Goal: Transaction & Acquisition: Purchase product/service

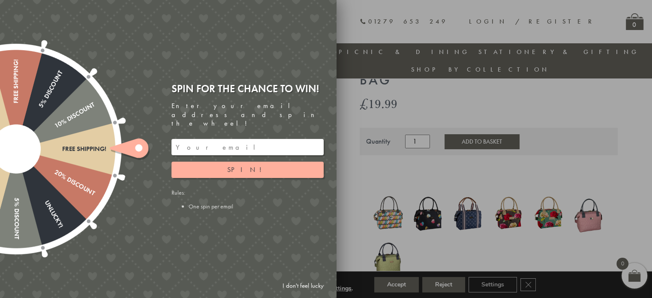
click at [216, 141] on input "email" at bounding box center [248, 147] width 152 height 16
click at [215, 140] on input "email" at bounding box center [248, 147] width 152 height 16
click at [230, 162] on button "Spin!" at bounding box center [248, 170] width 152 height 16
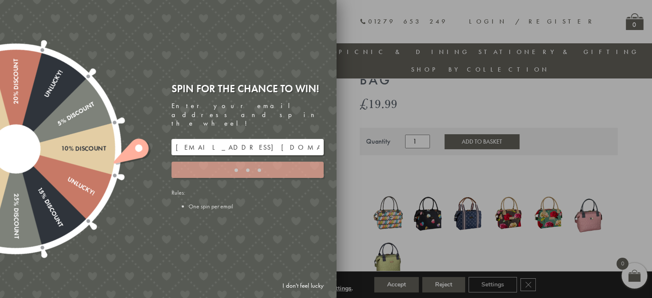
type input "JJHWAXHK"
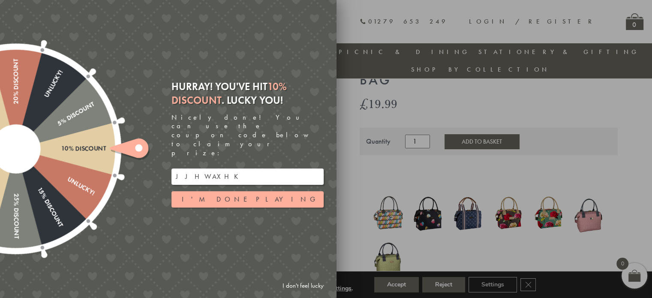
click at [232, 169] on input "JJHWAXHK" at bounding box center [248, 177] width 152 height 16
click at [108, 141] on div at bounding box center [16, 149] width 276 height 276
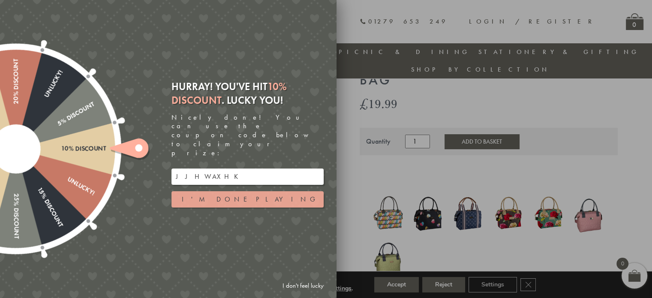
click at [224, 191] on button "I'm done playing" at bounding box center [248, 199] width 152 height 16
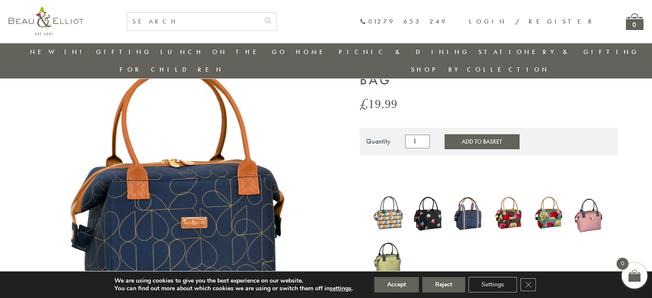
click at [463, 200] on img at bounding box center [469, 213] width 32 height 38
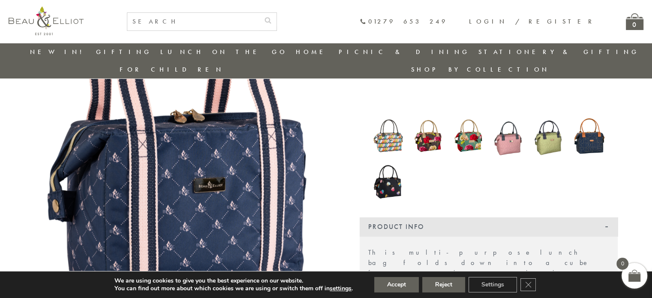
scroll to position [111, 0]
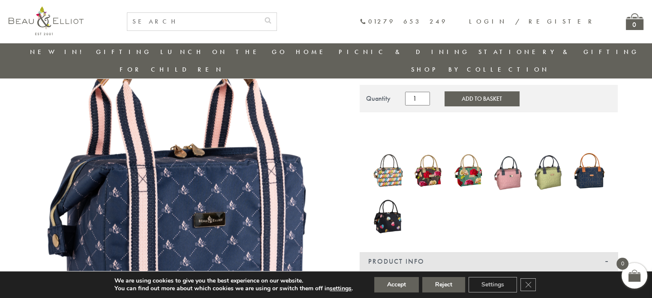
click at [397, 196] on img at bounding box center [389, 216] width 32 height 43
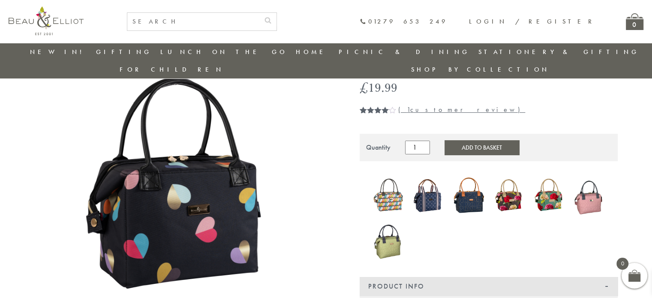
scroll to position [67, 0]
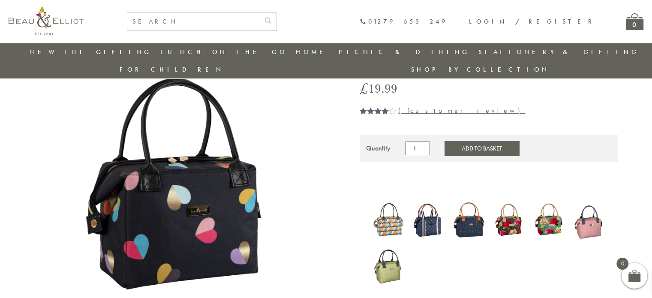
click at [399, 210] on img at bounding box center [389, 220] width 32 height 40
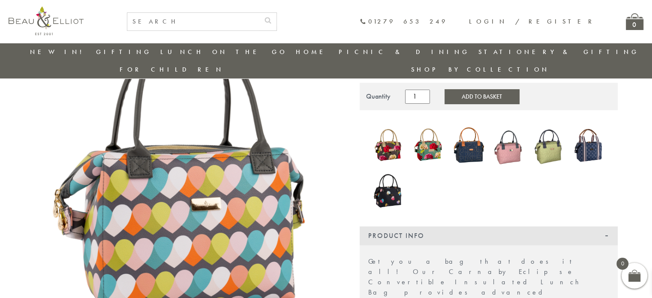
scroll to position [111, 0]
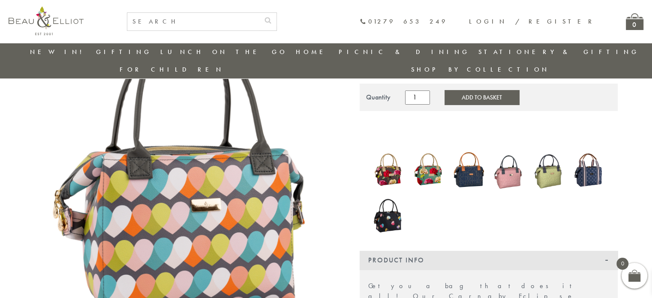
click at [393, 153] on img at bounding box center [389, 169] width 32 height 39
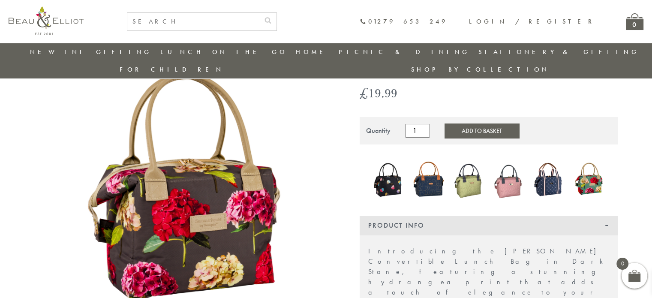
scroll to position [67, 0]
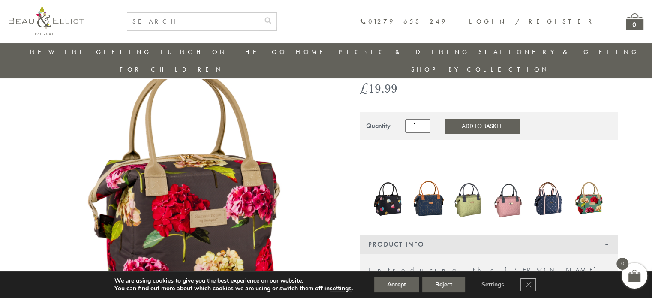
click at [585, 187] on img at bounding box center [589, 199] width 32 height 42
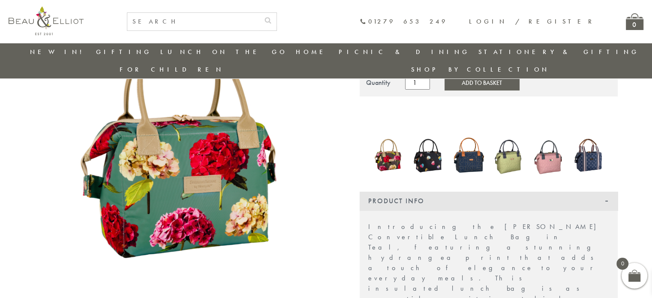
scroll to position [110, 0]
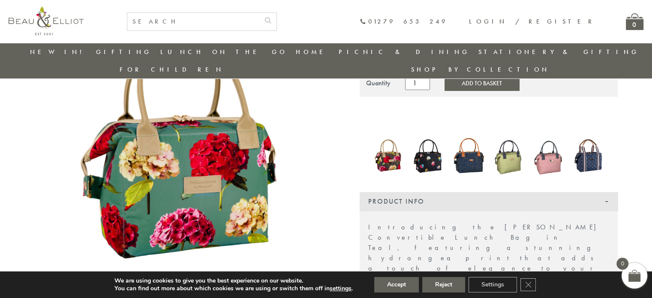
click at [463, 145] on img at bounding box center [469, 156] width 32 height 42
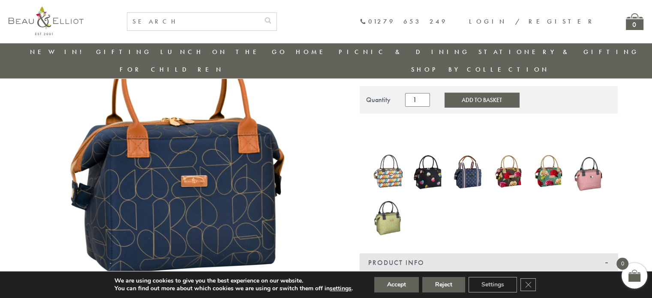
scroll to position [111, 0]
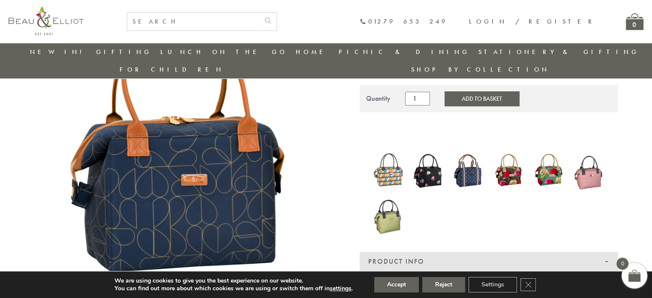
click at [466, 162] on img at bounding box center [469, 170] width 32 height 38
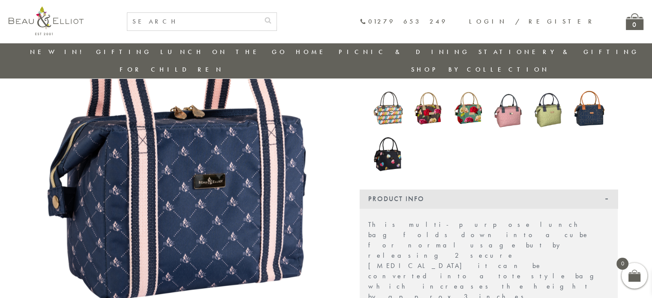
scroll to position [153, 0]
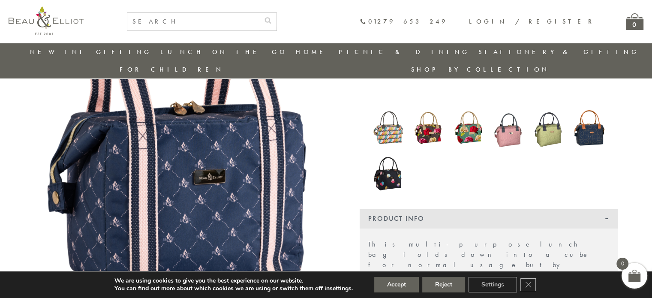
click at [591, 122] on img at bounding box center [589, 128] width 32 height 42
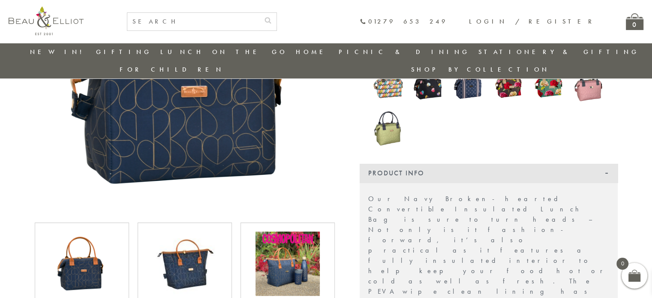
scroll to position [324, 0]
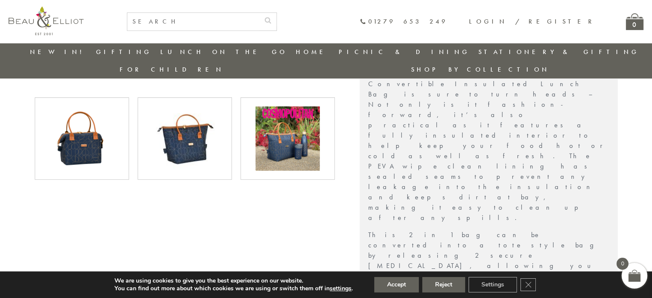
click at [283, 120] on img at bounding box center [288, 138] width 64 height 64
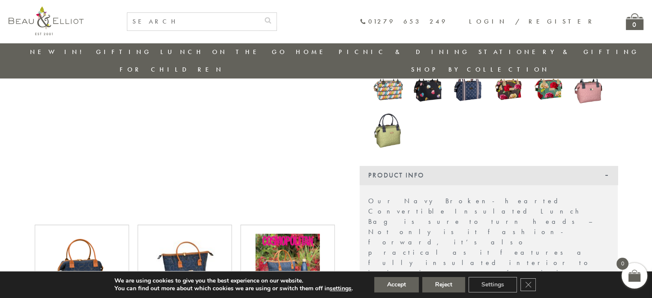
scroll to position [196, 0]
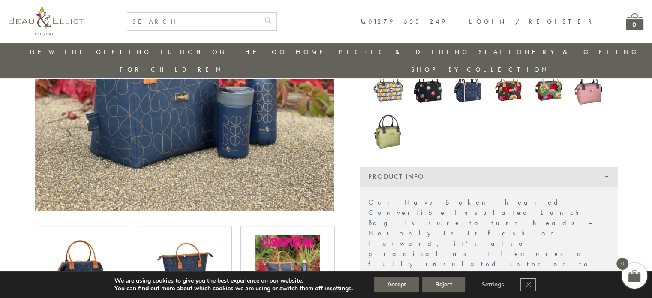
click at [303, 235] on img at bounding box center [288, 267] width 64 height 64
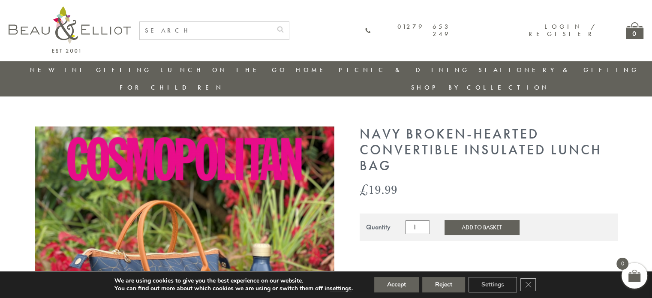
scroll to position [0, 0]
click at [464, 220] on button "Add to Basket" at bounding box center [482, 227] width 75 height 15
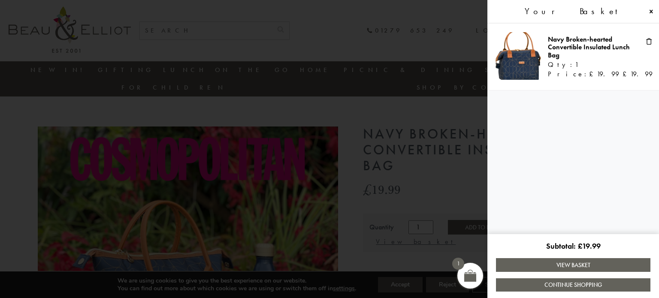
click at [650, 11] on span at bounding box center [650, 11] width 7 height 7
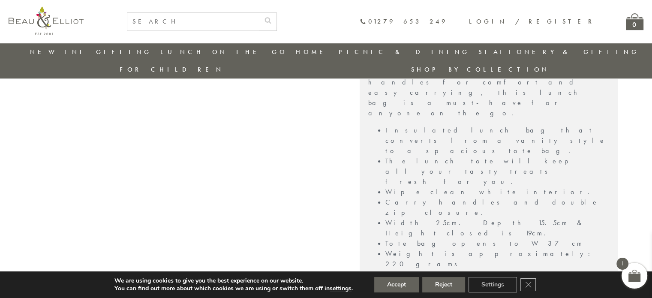
scroll to position [668, 0]
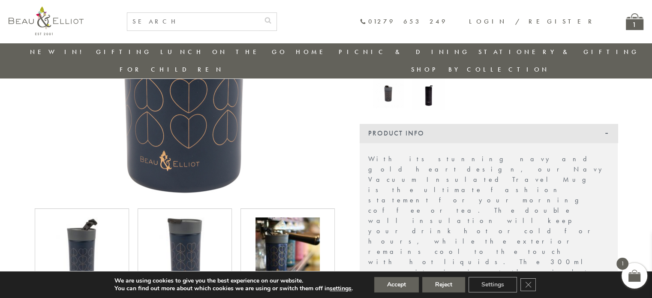
scroll to position [282, 0]
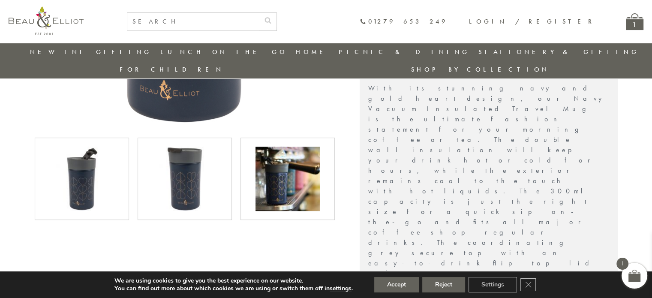
click at [177, 190] on img at bounding box center [185, 179] width 64 height 64
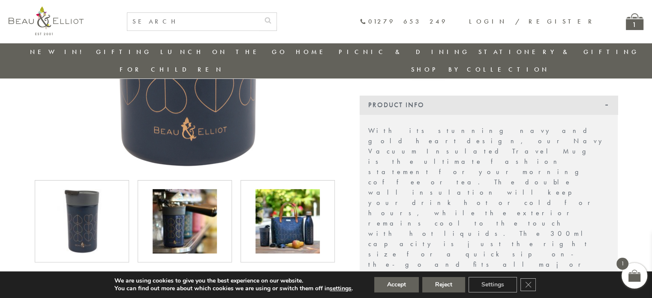
scroll to position [239, 0]
click at [93, 202] on img at bounding box center [82, 222] width 64 height 64
click at [172, 203] on img at bounding box center [185, 222] width 64 height 64
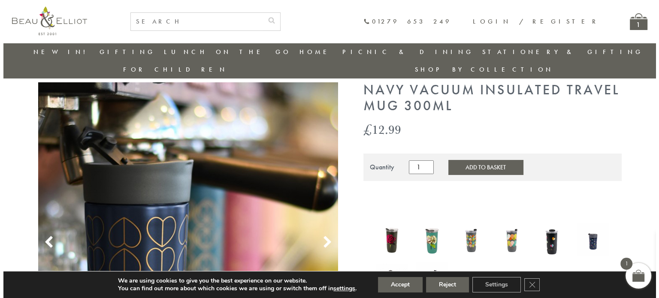
scroll to position [24, 0]
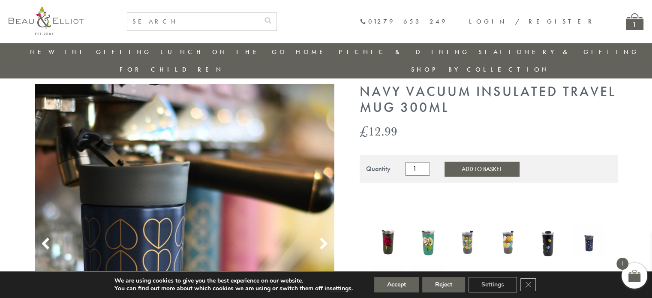
click at [485, 162] on button "Add to Basket" at bounding box center [482, 169] width 75 height 15
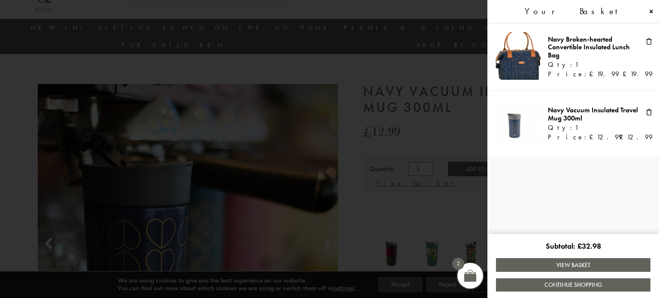
click at [566, 266] on link "View Basket" at bounding box center [573, 264] width 154 height 13
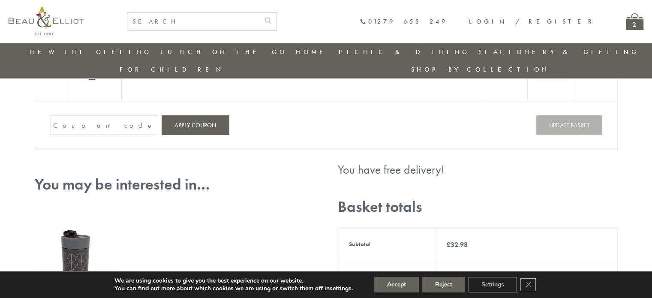
scroll to position [153, 0]
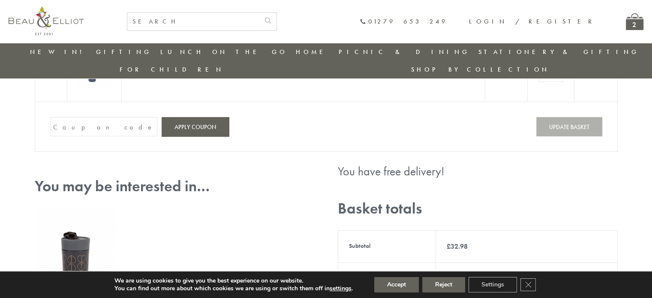
click at [126, 128] on input "Coupon:" at bounding box center [103, 126] width 107 height 19
paste input "JJHWAXHK"
type input "JJHWAXHK"
click at [204, 170] on div "You may be interested in… Dove Insulated Travel Mug 300ml Rated 5.00 out of 5 b…" at bounding box center [175, 275] width 280 height 221
click at [197, 133] on button "Apply coupon" at bounding box center [195, 126] width 67 height 19
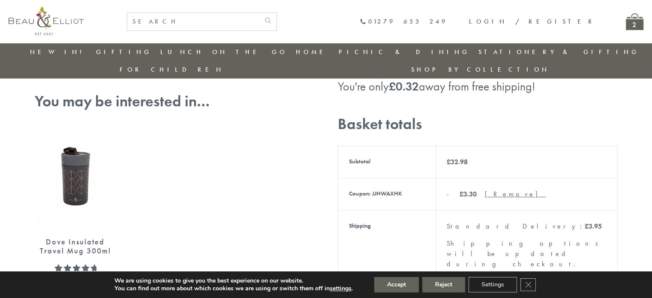
scroll to position [220, 0]
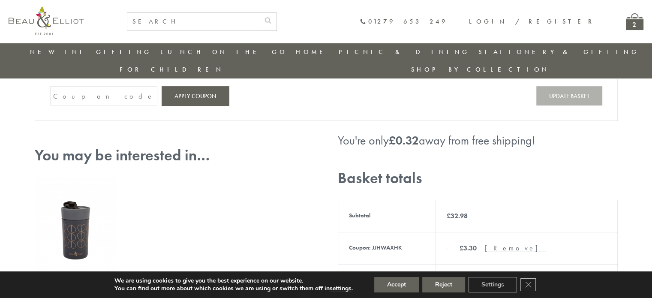
click at [134, 109] on td "Coupon: Apply coupon Update basket" at bounding box center [326, 96] width 583 height 50
click at [196, 100] on button "Apply coupon" at bounding box center [195, 95] width 67 height 19
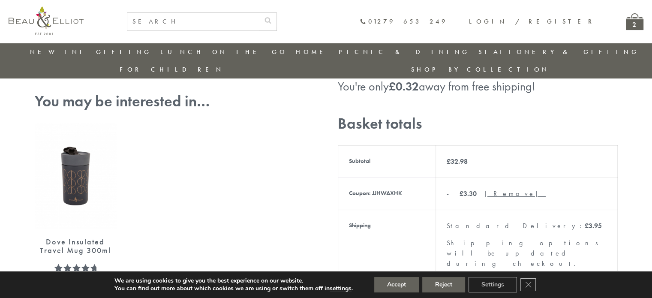
scroll to position [337, 0]
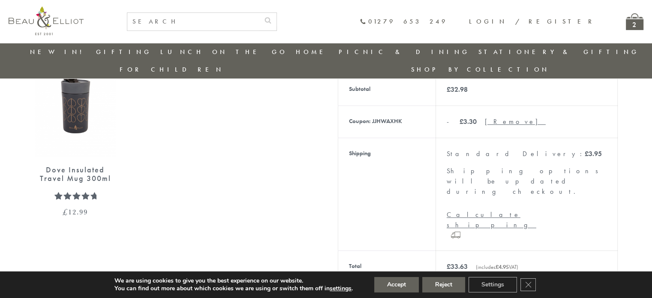
click at [485, 117] on link "[Remove]" at bounding box center [515, 121] width 61 height 9
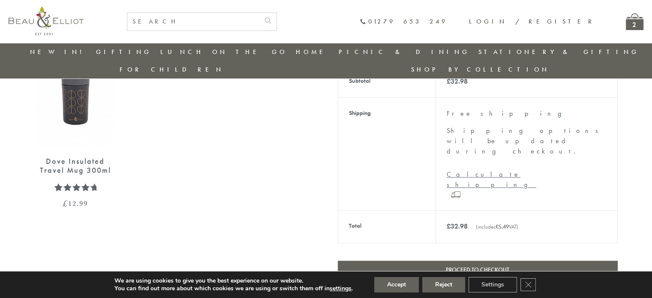
scroll to position [367, 0]
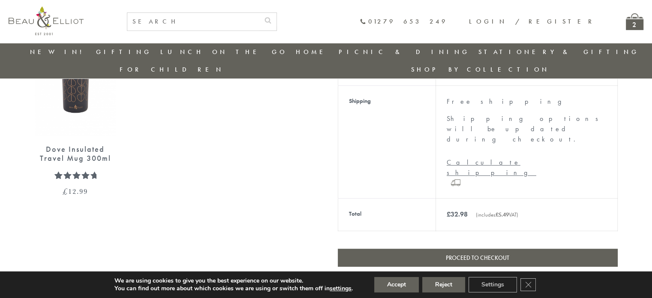
click at [499, 249] on link "Proceed to checkout" at bounding box center [478, 258] width 280 height 18
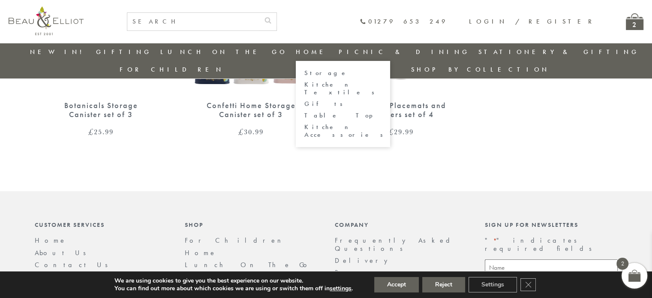
scroll to position [67, 0]
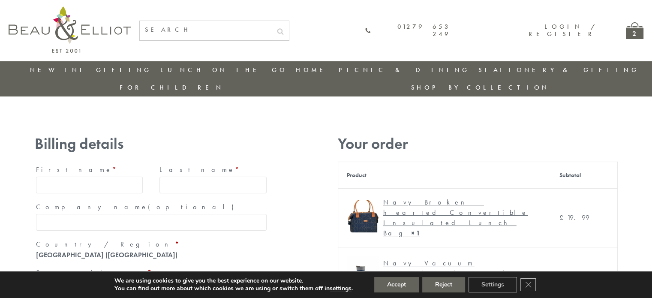
click at [65, 177] on input "First name *" at bounding box center [89, 185] width 107 height 17
click at [73, 177] on input "First name *" at bounding box center [89, 185] width 107 height 17
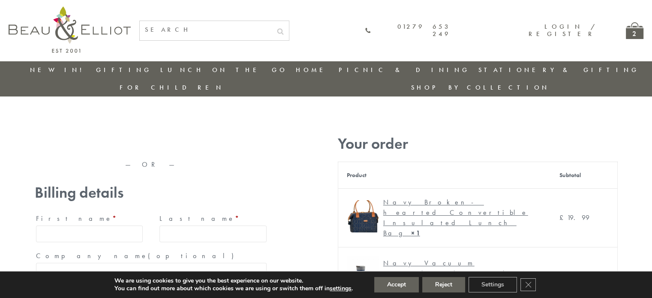
type input "Mark"
type input "Hetherington"
type input "Tropic Skincare Limited"
type input "9 Old Priory Park, Old London Road"
type input "[GEOGRAPHIC_DATA]"
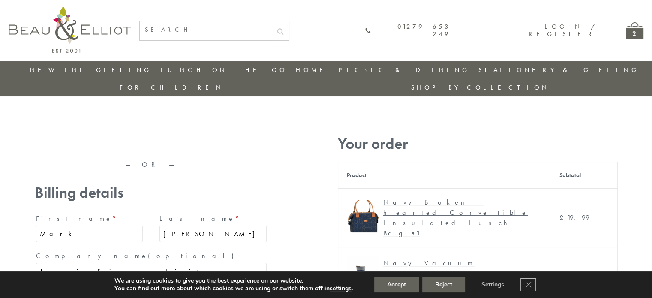
type input "St. Albans"
type input "[GEOGRAPHIC_DATA]"
type input "AL1 1QF"
type input "[PHONE_NUMBER]"
type input "[EMAIL_ADDRESS][DOMAIN_NAME]"
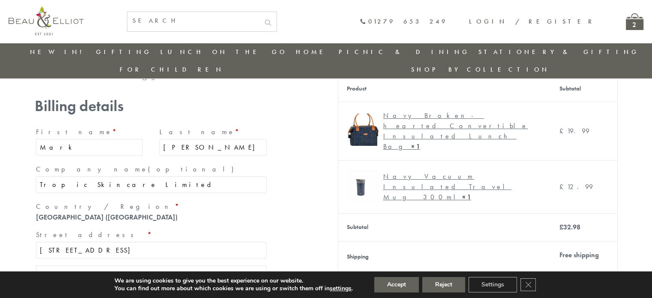
scroll to position [67, 0]
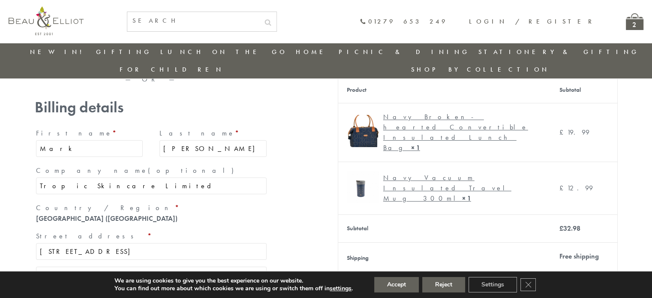
click at [67, 178] on input "Tropic Skincare Limited" at bounding box center [151, 186] width 231 height 17
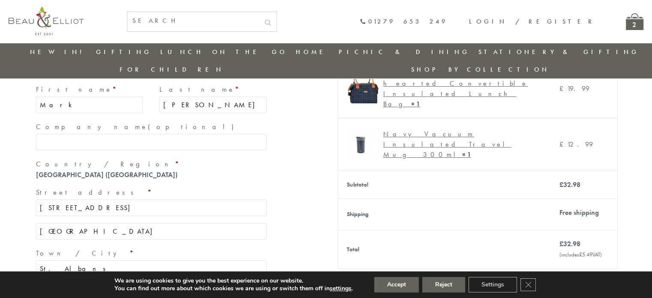
scroll to position [153, 0]
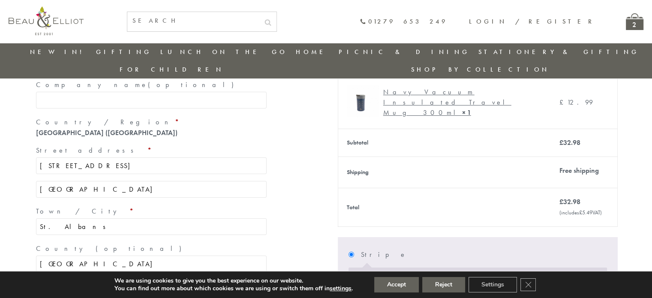
drag, startPoint x: 89, startPoint y: 147, endPoint x: 177, endPoint y: 149, distance: 87.5
click at [177, 157] on input "9 Old Priory Park, Old London Road" at bounding box center [151, 165] width 231 height 17
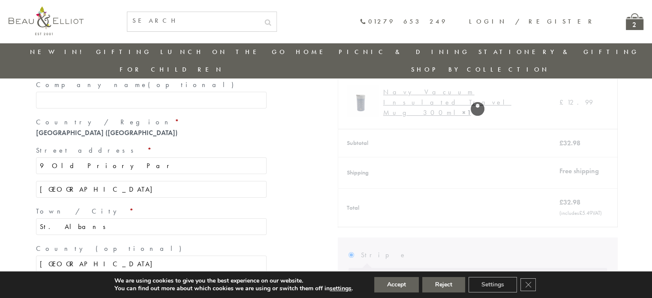
click at [88, 157] on input "9 Old Priory Par" at bounding box center [151, 165] width 231 height 17
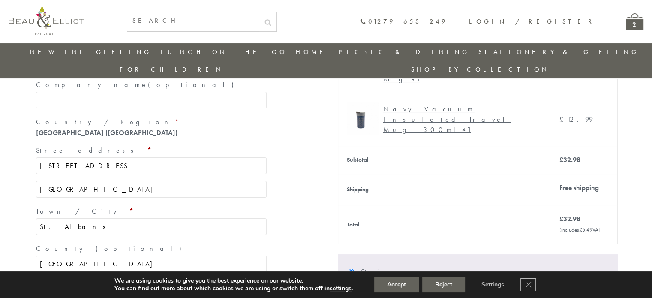
type input "[STREET_ADDRESS]"
click at [25, 159] on section "Have a coupon? Click here to enter your code Coupon: Apply coupon — OR — Billin…" at bounding box center [326, 287] width 652 height 628
click at [99, 205] on label "Town / City *" at bounding box center [151, 212] width 231 height 14
click at [99, 218] on input "St. Albans" at bounding box center [151, 226] width 231 height 17
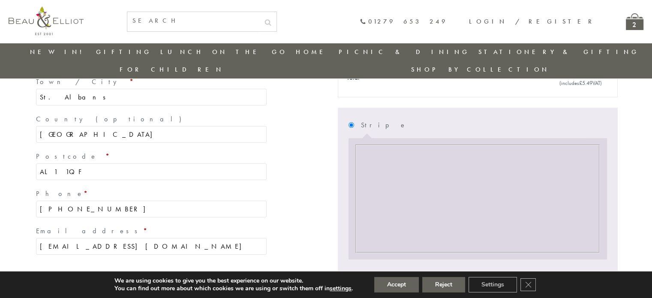
scroll to position [282, 0]
click at [320, 190] on div "— OR — Billing details First name * Mark Last name * Hetherington Company name …" at bounding box center [326, 139] width 583 height 627
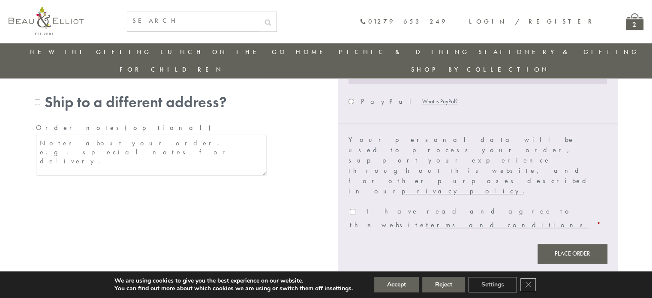
scroll to position [497, 0]
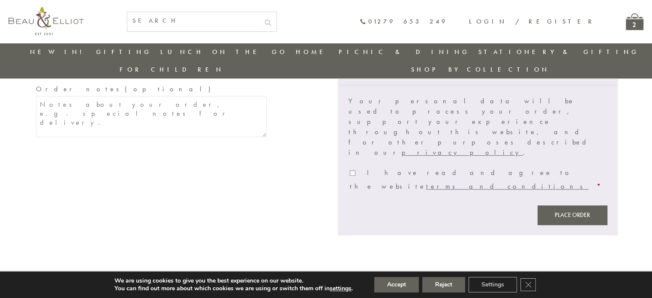
click at [349, 165] on p "I have read and agree to the website terms and conditions *" at bounding box center [478, 180] width 259 height 30
click at [350, 170] on input "I have read and agree to the website terms and conditions *" at bounding box center [353, 173] width 6 height 6
checkbox input "true"
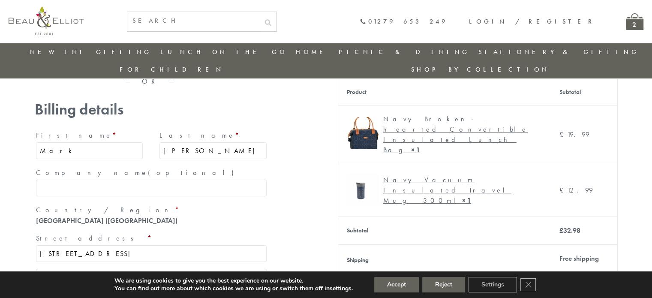
scroll to position [122, 0]
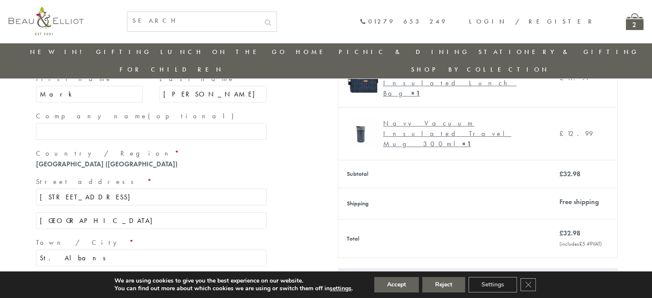
click at [415, 188] on th "Shipping" at bounding box center [444, 203] width 213 height 31
click at [314, 167] on div "— OR — Billing details First name * Mark Last name * Hetherington Company name …" at bounding box center [326, 300] width 583 height 627
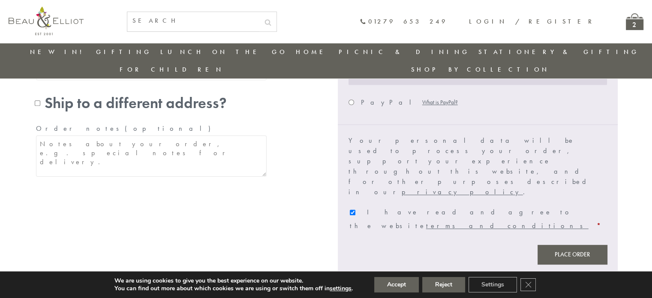
scroll to position [384, 0]
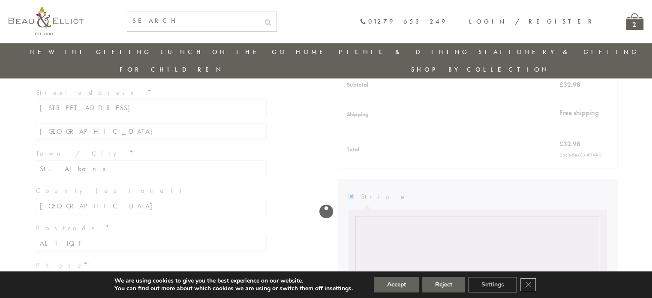
scroll to position [213, 0]
